Goal: Find specific page/section: Find specific page/section

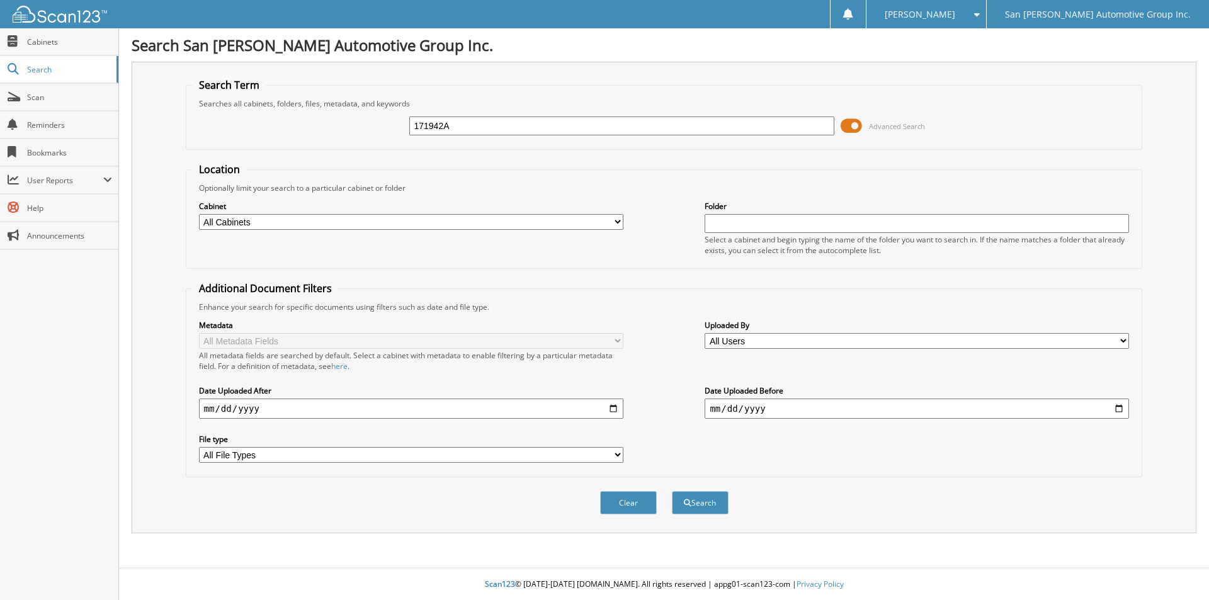
type input "171942A"
click at [672, 491] on button "Search" at bounding box center [700, 502] width 57 height 23
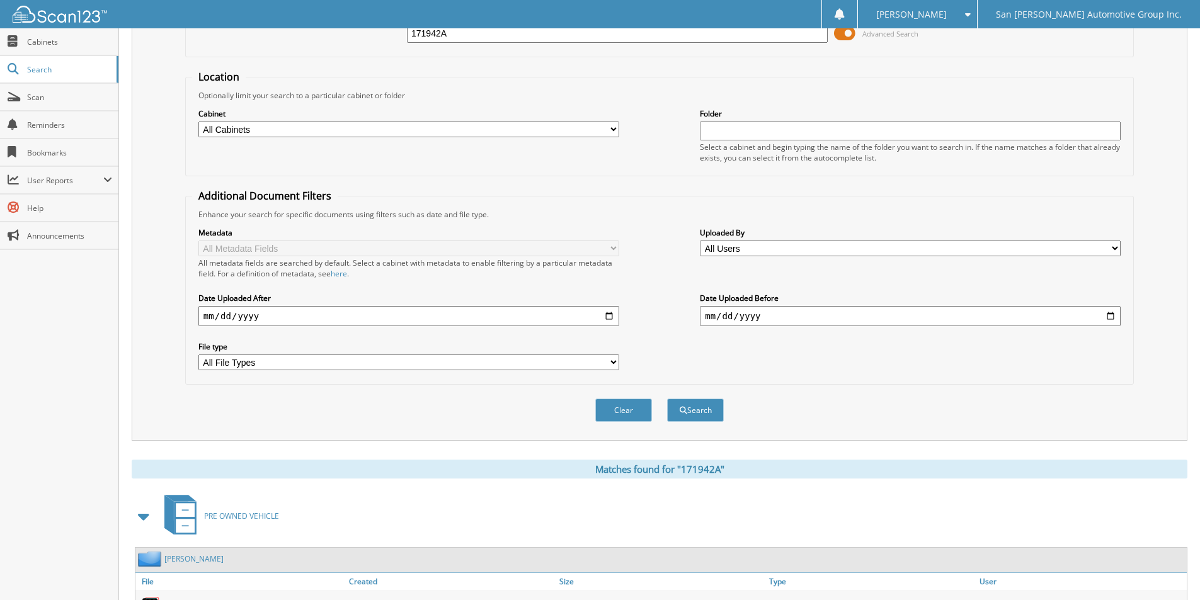
scroll to position [153, 0]
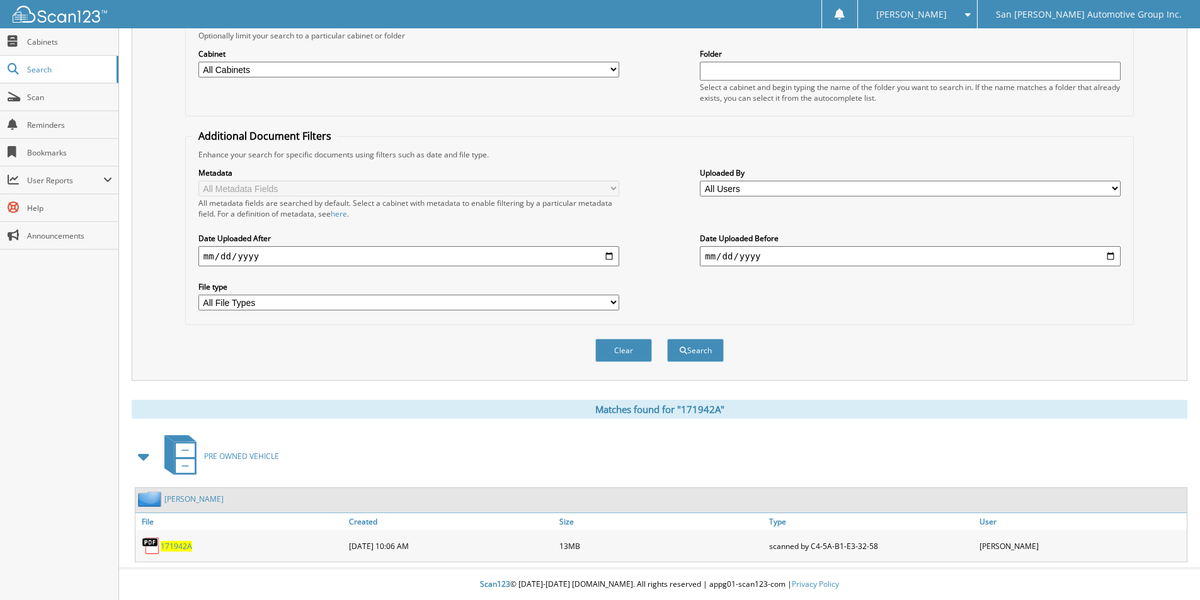
click at [179, 544] on span "171942A" at bounding box center [176, 546] width 31 height 11
